Goal: Find specific page/section: Find specific page/section

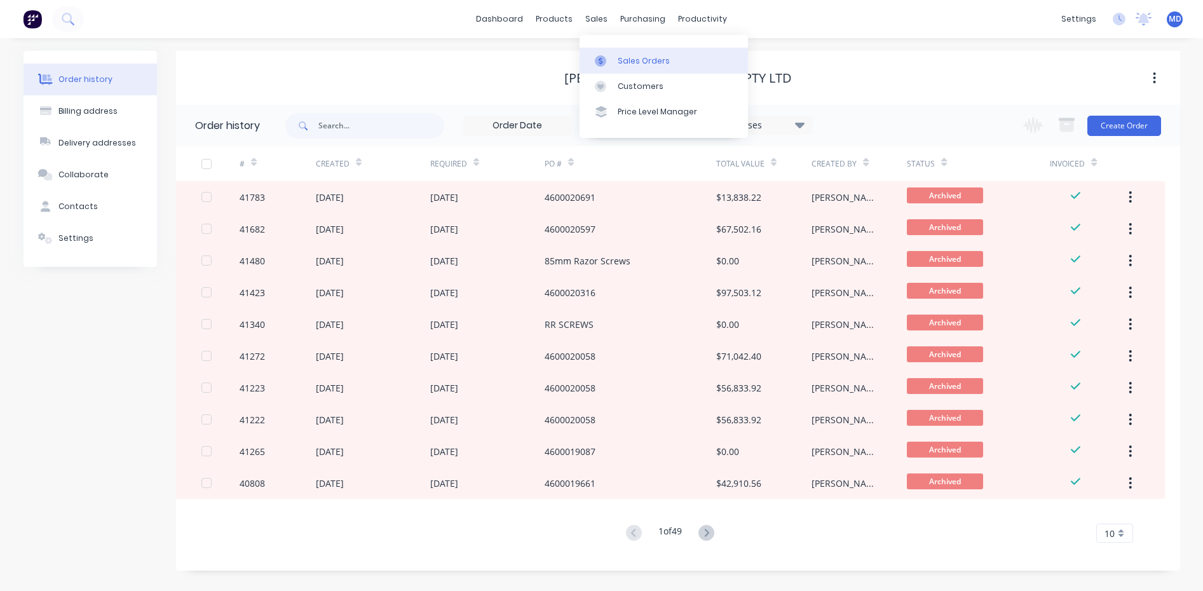
click at [647, 58] on div "Sales Orders" at bounding box center [644, 60] width 52 height 11
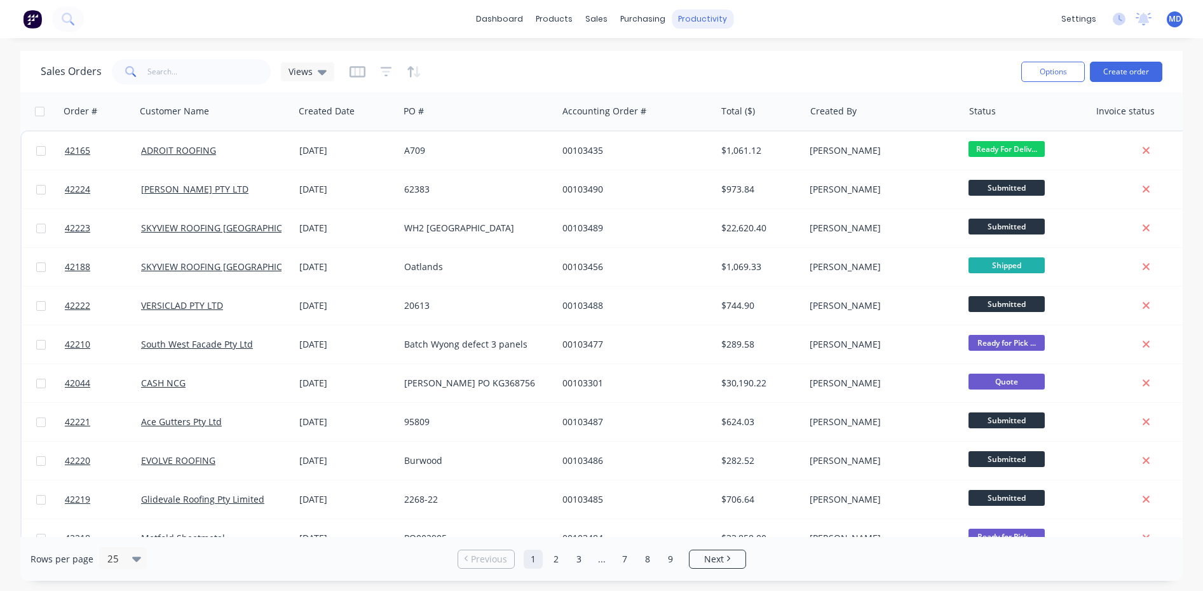
click at [696, 15] on div "productivity" at bounding box center [703, 19] width 62 height 19
click at [730, 60] on div "Workflow" at bounding box center [725, 60] width 38 height 11
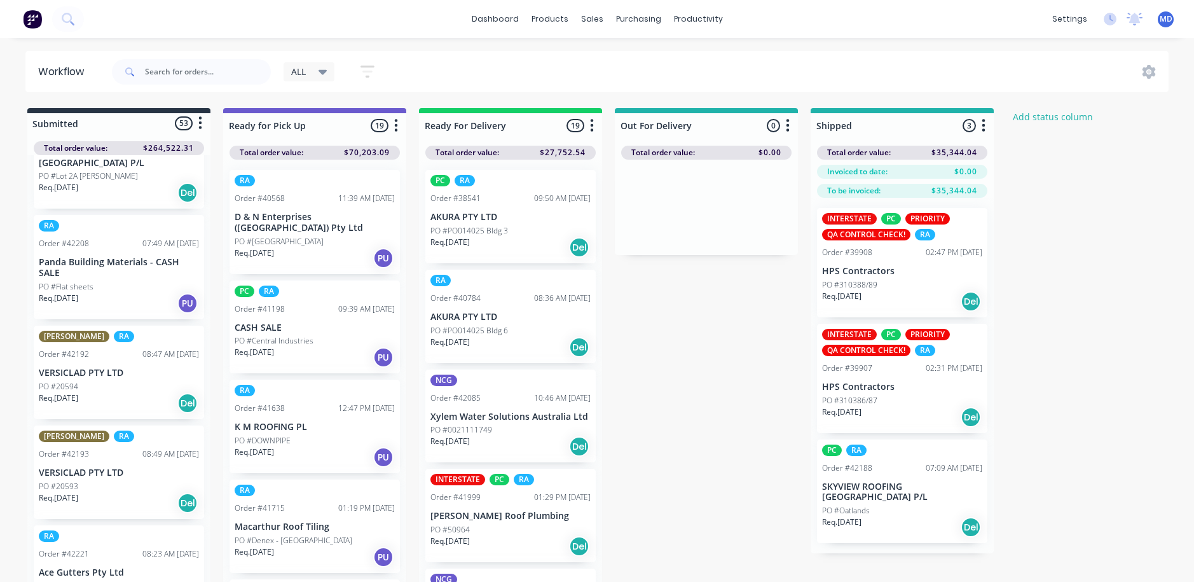
scroll to position [381, 0]
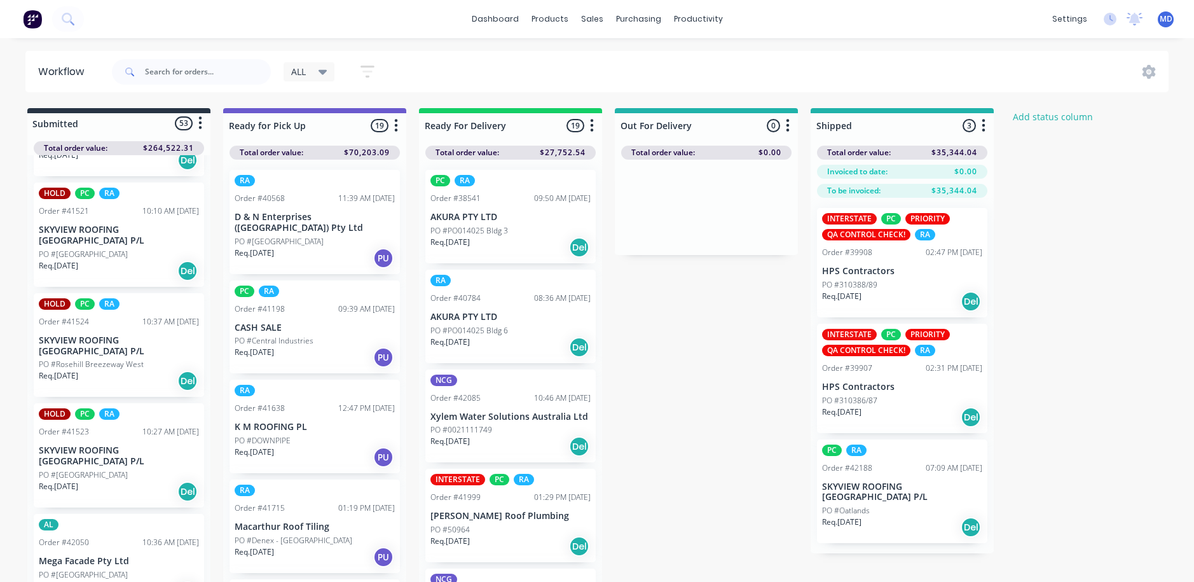
click at [324, 69] on icon at bounding box center [323, 72] width 9 height 14
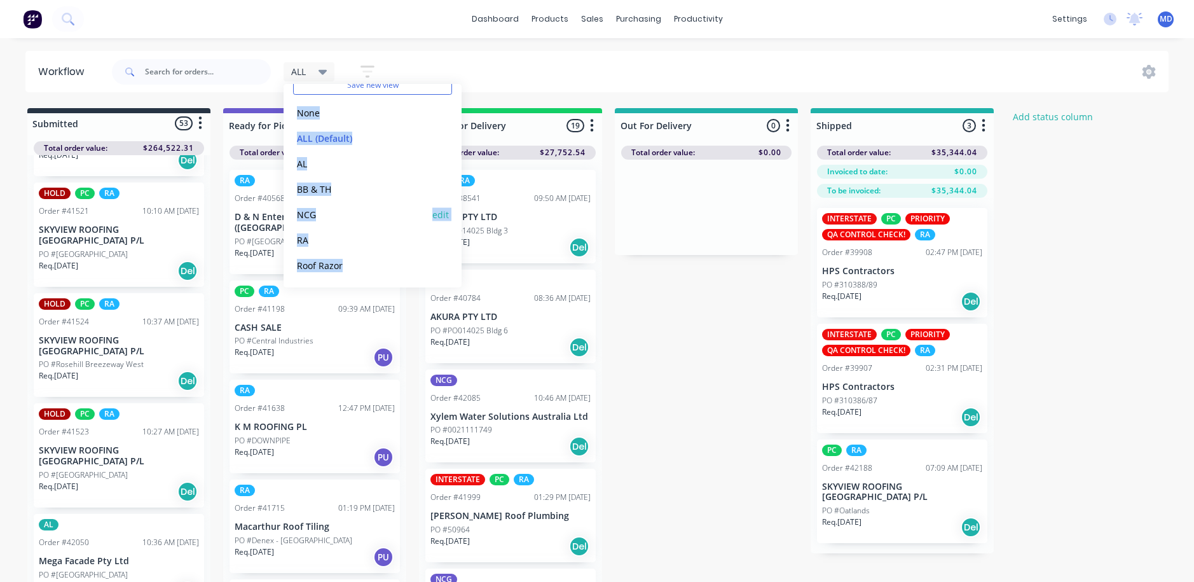
scroll to position [17, 0]
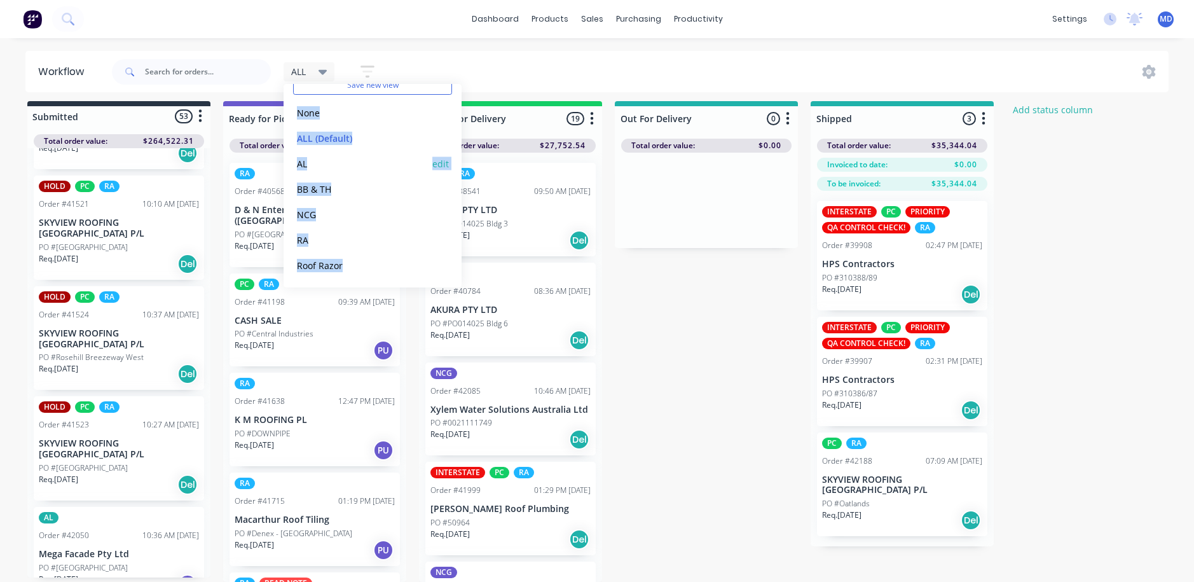
click at [304, 162] on button "AL" at bounding box center [360, 163] width 135 height 15
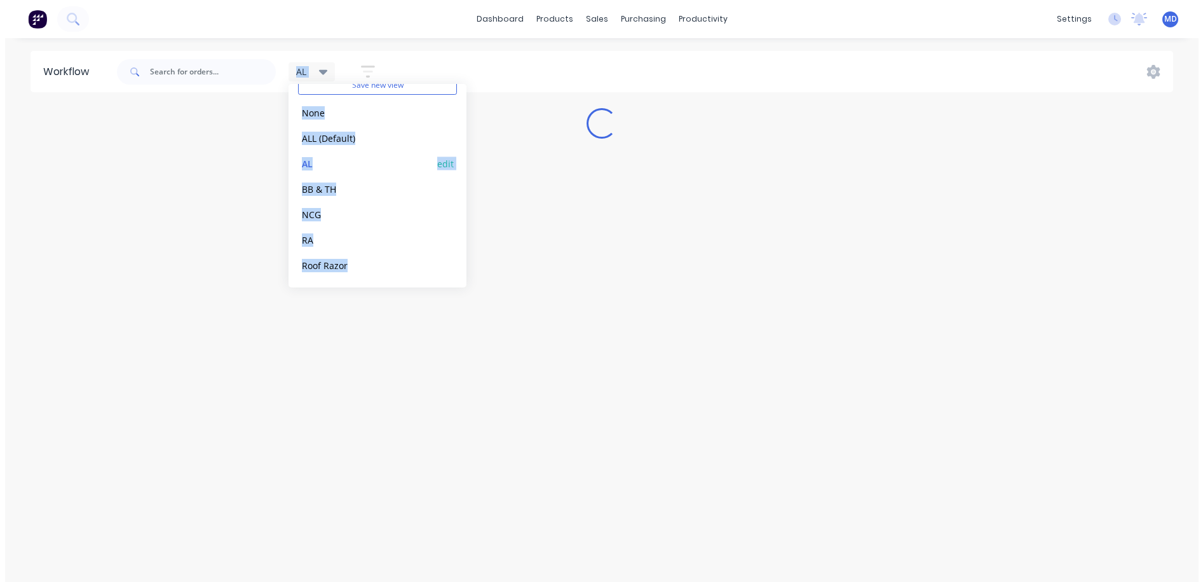
scroll to position [0, 0]
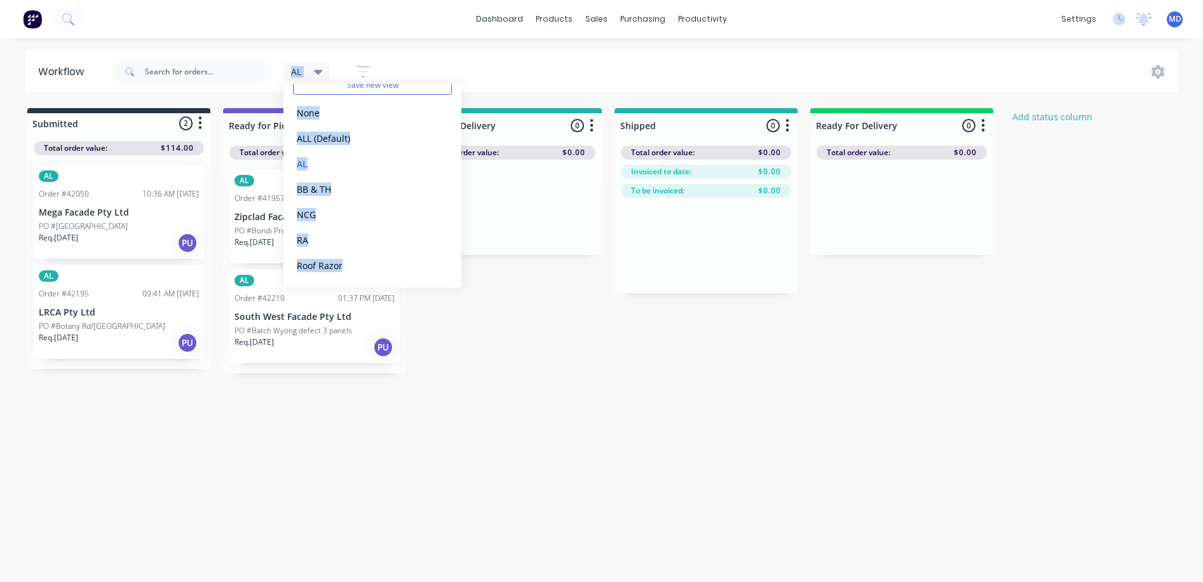
click at [86, 224] on p "PO #[GEOGRAPHIC_DATA]" at bounding box center [83, 226] width 89 height 11
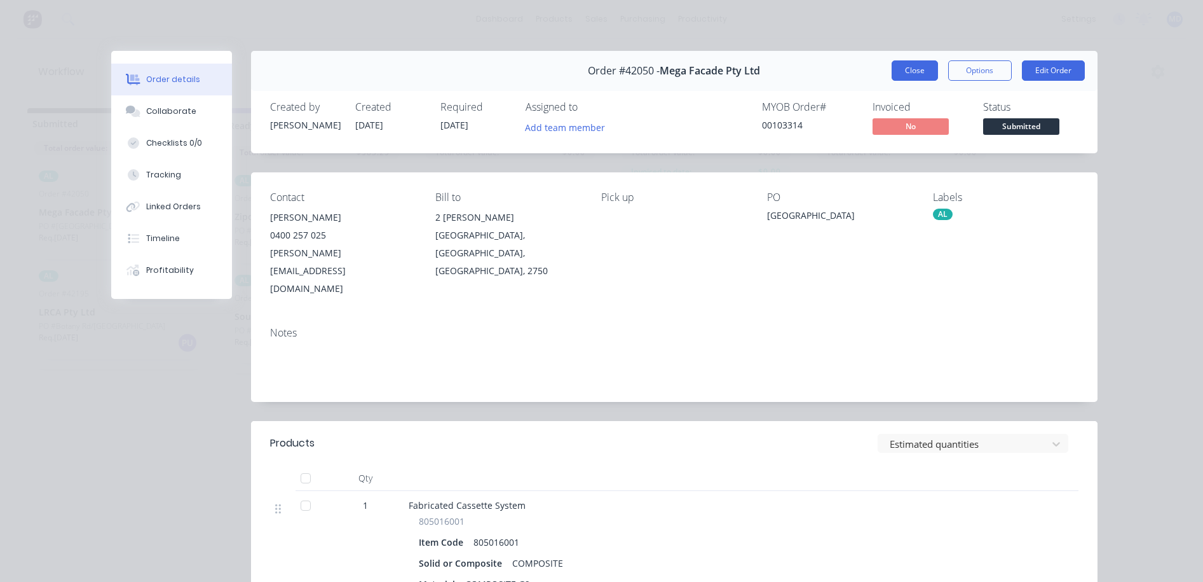
click at [913, 62] on button "Close" at bounding box center [915, 70] width 46 height 20
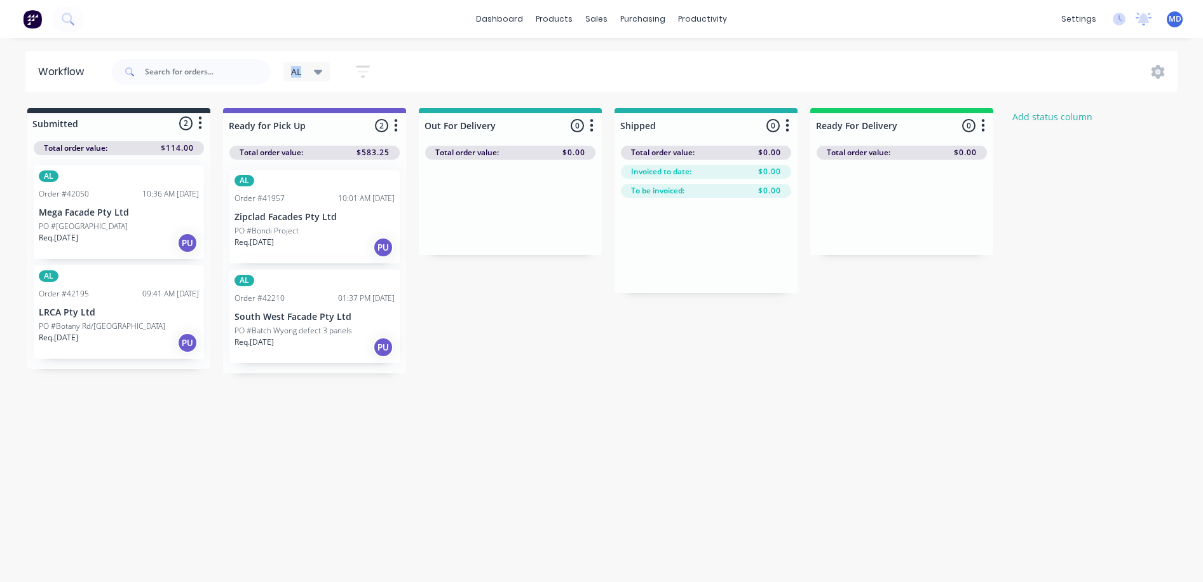
click at [82, 327] on p "PO #Botany Rd/[GEOGRAPHIC_DATA]" at bounding box center [102, 325] width 127 height 11
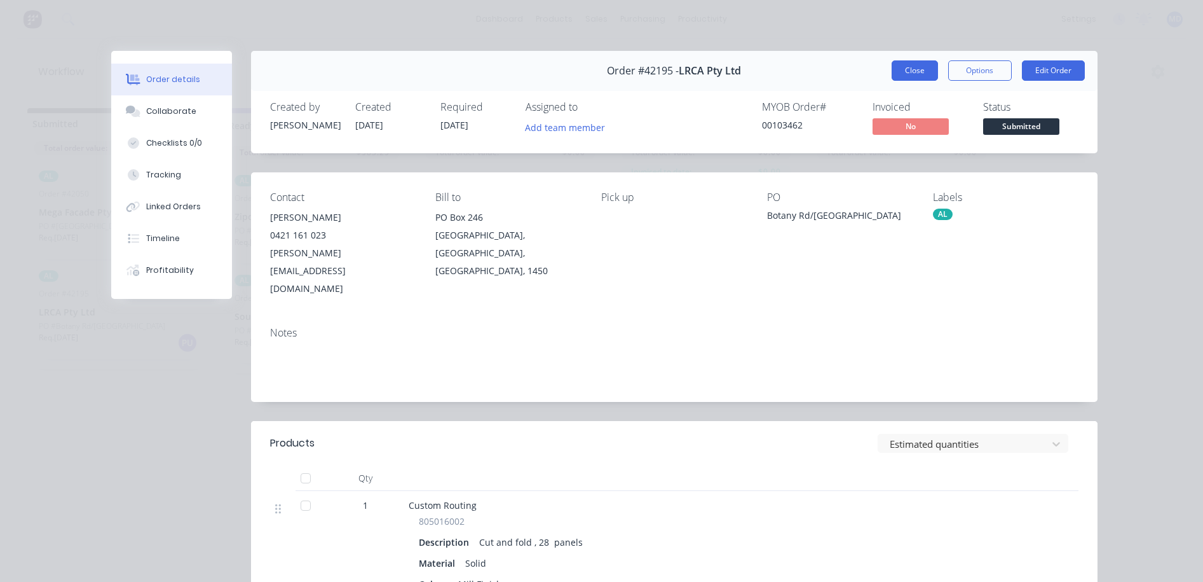
click at [909, 73] on button "Close" at bounding box center [915, 70] width 46 height 20
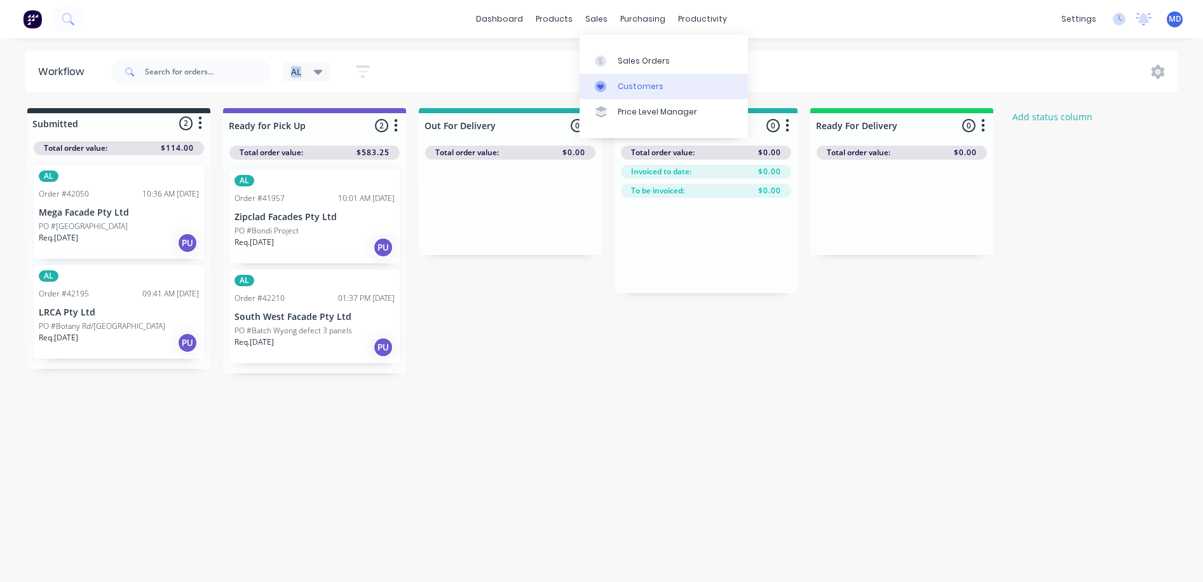
click at [638, 87] on div "Customers" at bounding box center [641, 86] width 46 height 11
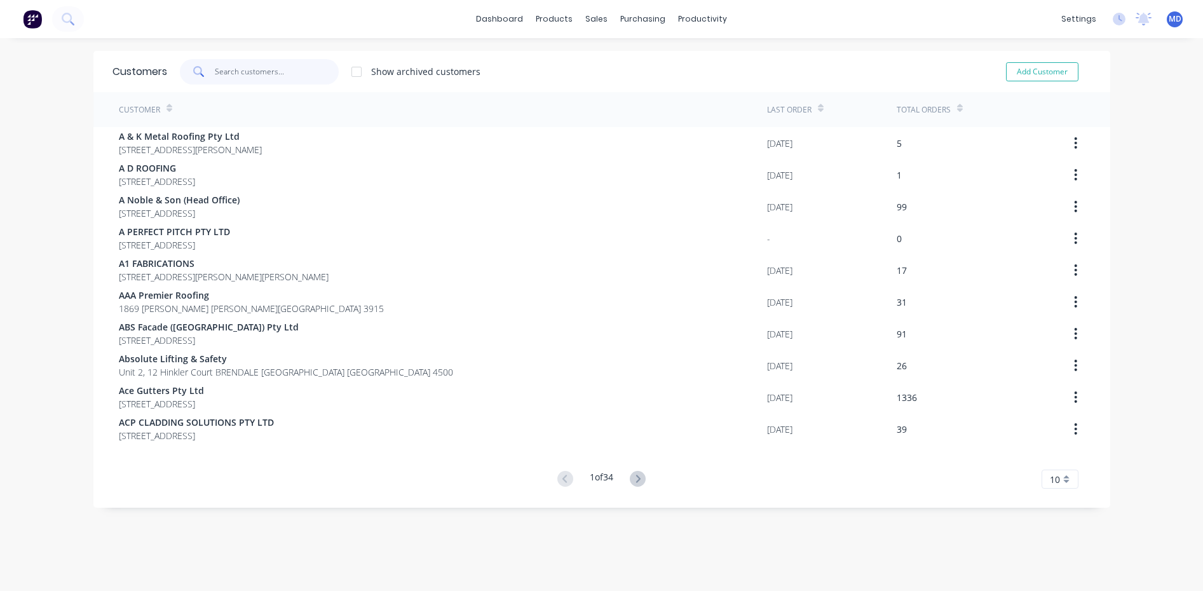
click at [245, 76] on input "text" at bounding box center [277, 71] width 124 height 25
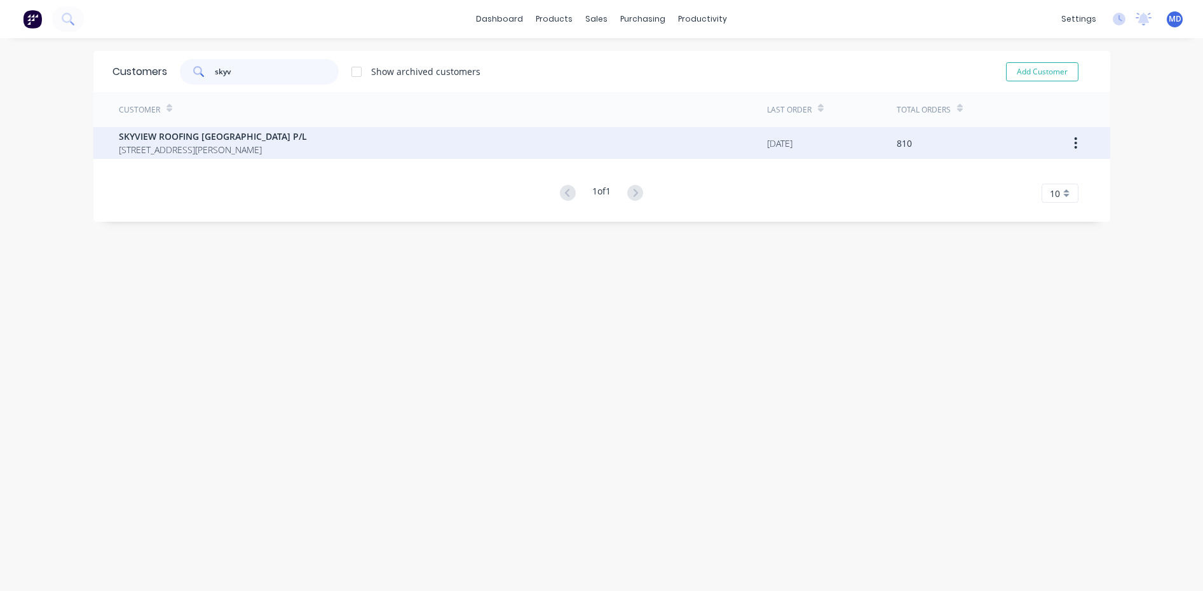
type input "skyv"
click at [199, 143] on span "[STREET_ADDRESS][PERSON_NAME]" at bounding box center [213, 149] width 188 height 13
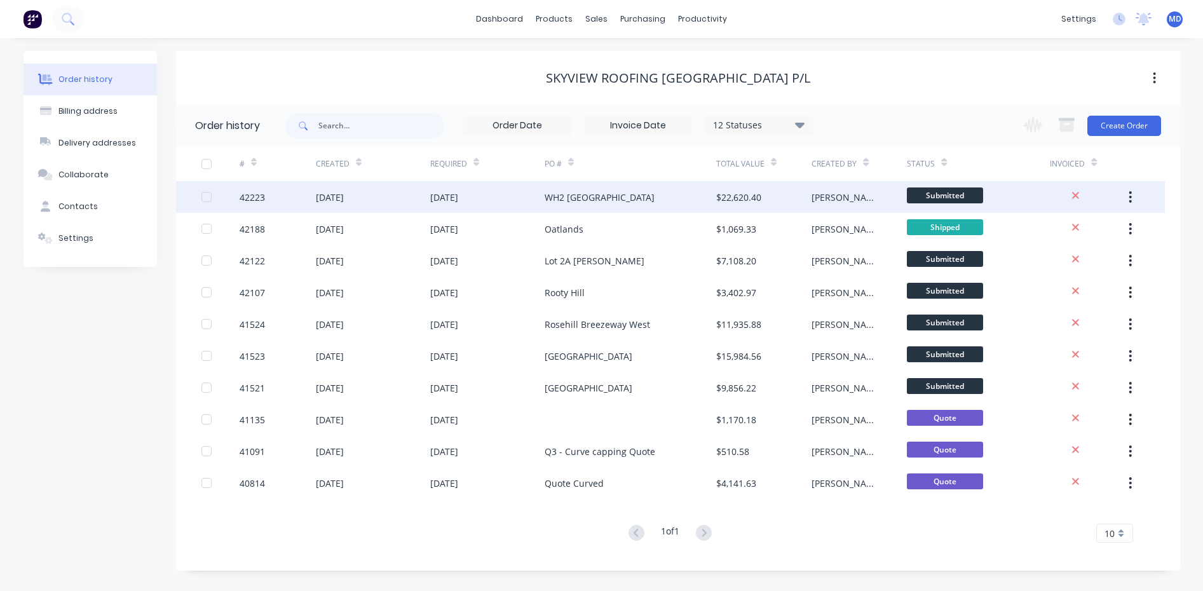
click at [655, 197] on div "WH2 [GEOGRAPHIC_DATA]" at bounding box center [631, 197] width 172 height 32
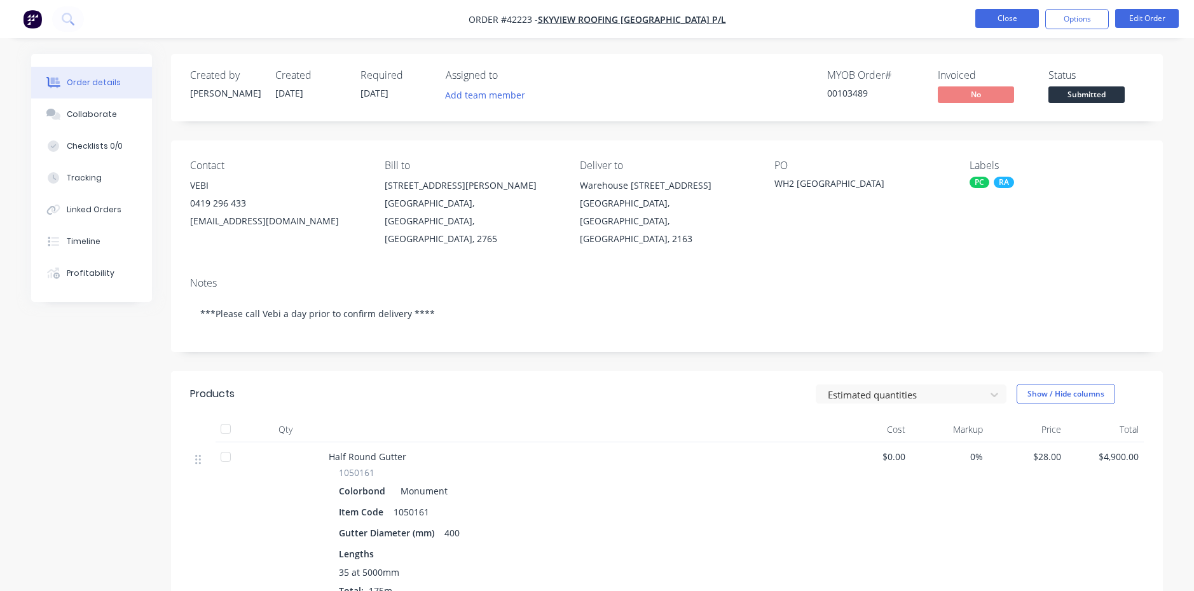
click at [1011, 22] on button "Close" at bounding box center [1007, 18] width 64 height 19
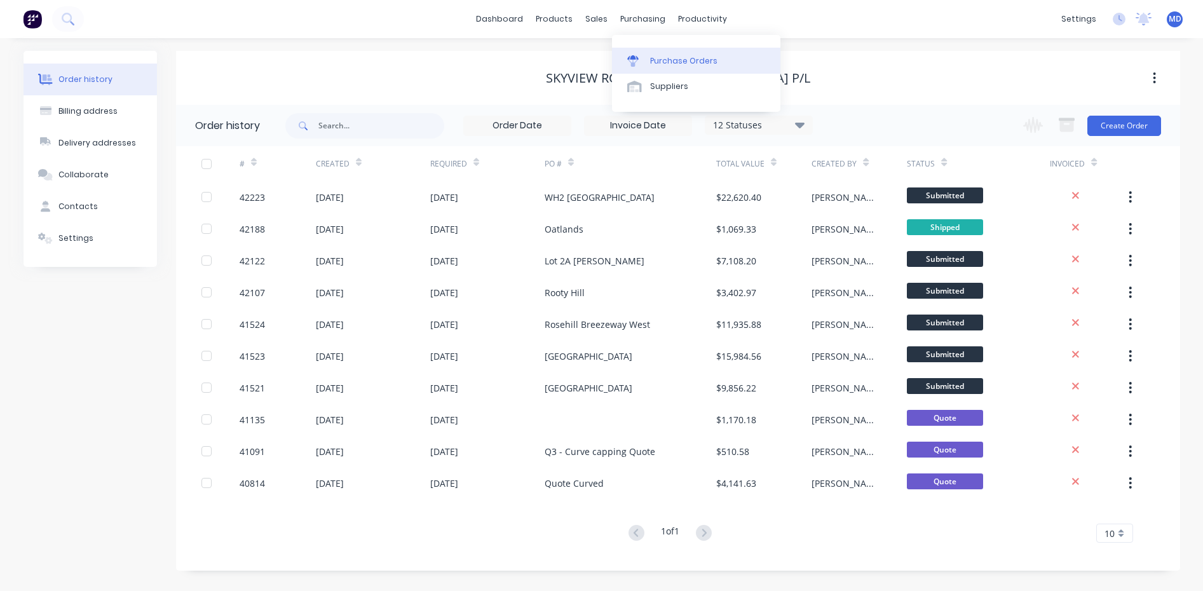
click at [676, 58] on div "Purchase Orders" at bounding box center [683, 60] width 67 height 11
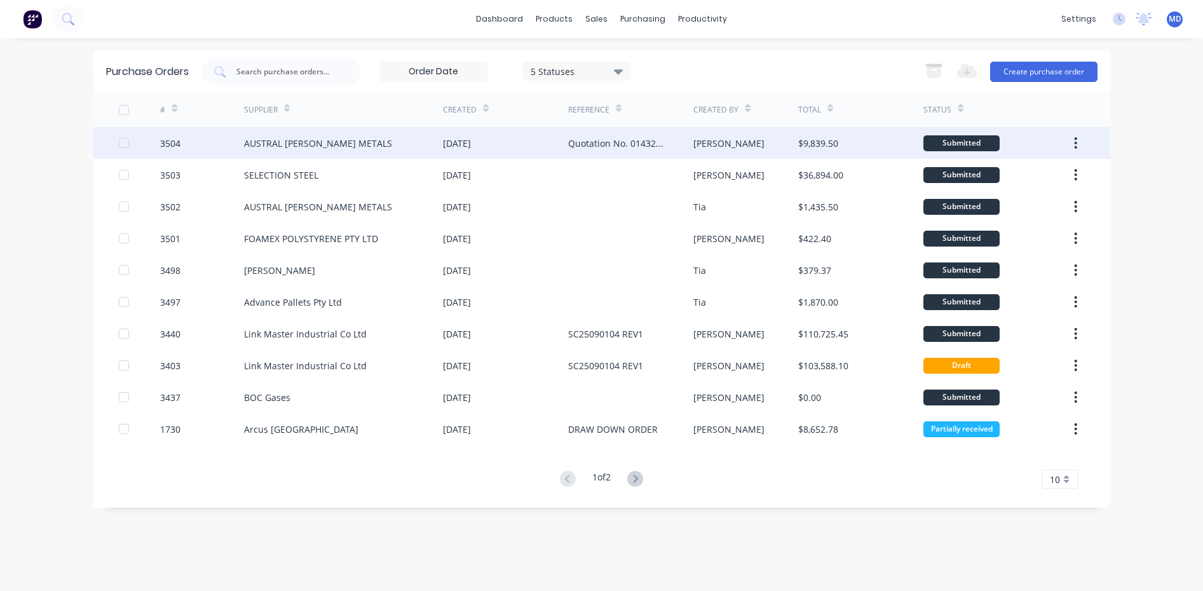
click at [395, 144] on div "AUSTRAL [PERSON_NAME] METALS" at bounding box center [343, 143] width 199 height 32
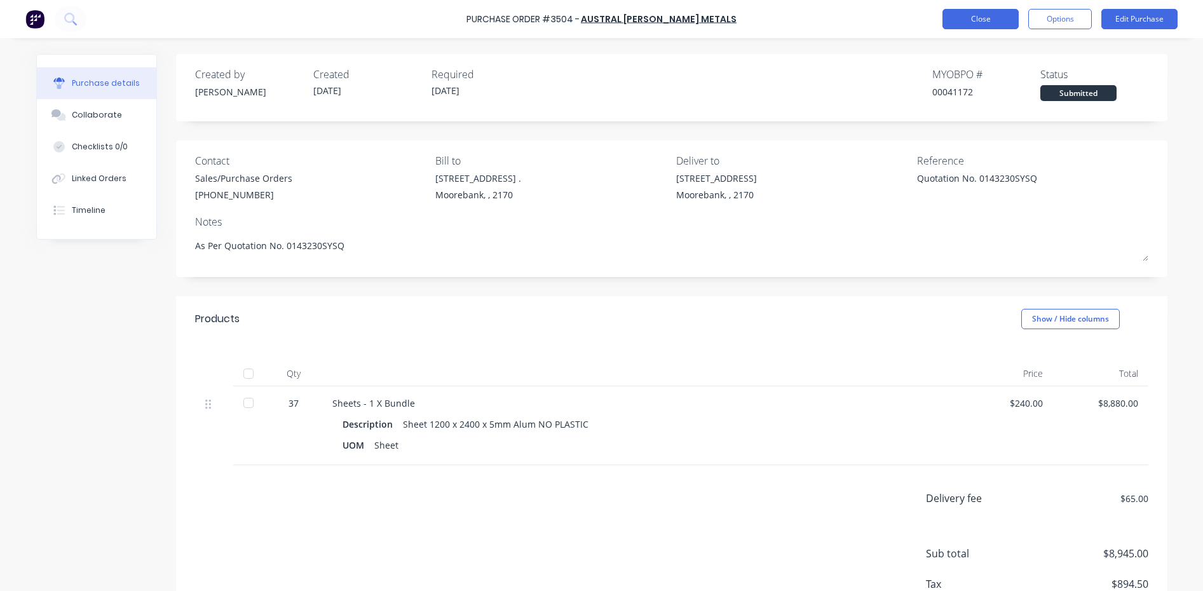
click at [982, 25] on button "Close" at bounding box center [981, 19] width 76 height 20
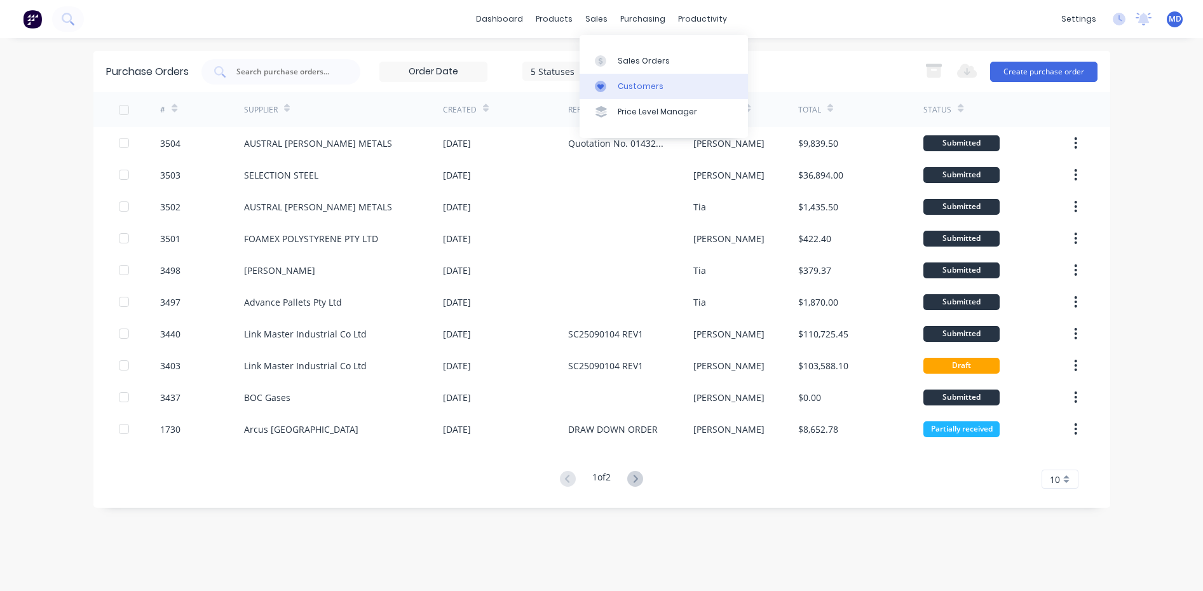
click at [647, 85] on div "Customers" at bounding box center [641, 86] width 46 height 11
